Goal: Information Seeking & Learning: Find specific fact

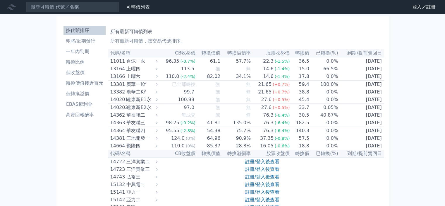
click at [80, 27] on li "按代號排序" at bounding box center [85, 30] width 42 height 7
click at [80, 28] on li "按代號排序" at bounding box center [85, 30] width 42 height 7
click at [74, 9] on input at bounding box center [73, 7] width 94 height 10
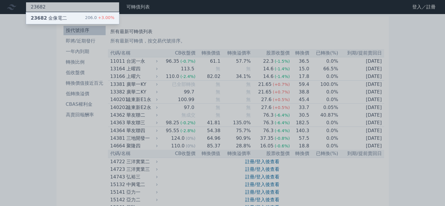
type input "23682"
click at [71, 18] on div "23682 金像電二 206.0 +3.00%" at bounding box center [72, 18] width 93 height 12
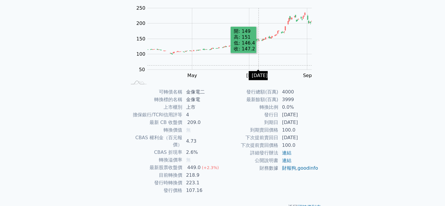
scroll to position [59, 0]
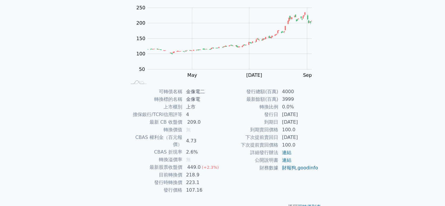
drag, startPoint x: 272, startPoint y: 114, endPoint x: 306, endPoint y: 114, distance: 33.1
click at [306, 114] on tr "發行日 [DATE]" at bounding box center [271, 115] width 96 height 8
drag, startPoint x: 157, startPoint y: 161, endPoint x: 217, endPoint y: 161, distance: 59.7
click at [217, 163] on tr "最新股票收盤價 449.0 (+2.3%)" at bounding box center [175, 167] width 96 height 8
drag, startPoint x: 181, startPoint y: 168, endPoint x: 200, endPoint y: 168, distance: 18.7
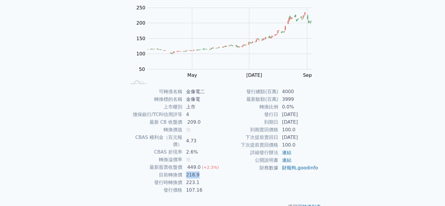
click at [200, 171] on tr "目前轉換價 218.9" at bounding box center [175, 175] width 96 height 8
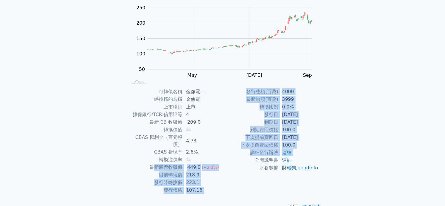
drag, startPoint x: 156, startPoint y: 162, endPoint x: 229, endPoint y: 162, distance: 72.6
click at [229, 162] on div "可轉債名稱 金像電二 轉換標的名稱 金像電 上市櫃別 上市 擔保銀行/TCRI信用評等 4 最新 CB 收盤價 209.0 轉換價值 無 CBAS 權利金（百…" at bounding box center [223, 141] width 206 height 106
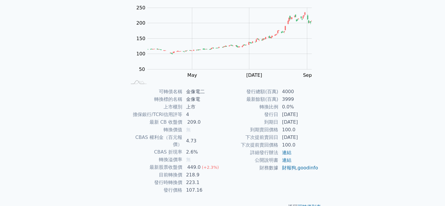
click at [258, 167] on td "財務數據" at bounding box center [251, 168] width 56 height 8
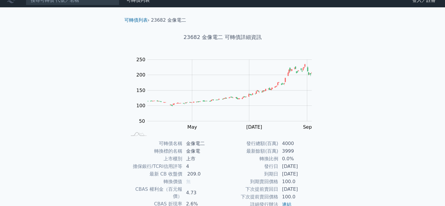
scroll to position [0, 0]
